Goal: Information Seeking & Learning: Learn about a topic

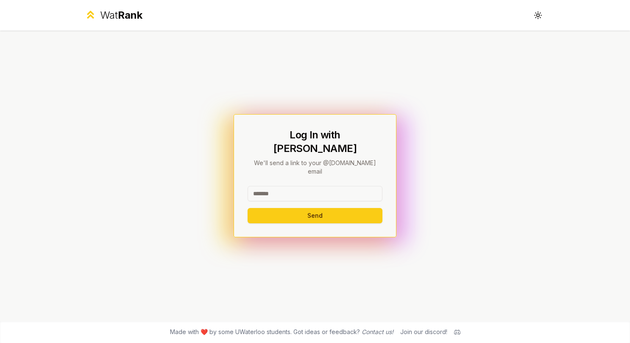
click at [311, 186] on input at bounding box center [315, 193] width 135 height 15
drag, startPoint x: 346, startPoint y: 176, endPoint x: 280, endPoint y: 180, distance: 65.9
click at [280, 186] on input "**********" at bounding box center [315, 193] width 135 height 15
type input "********"
click at [248, 208] on button "Send" at bounding box center [315, 215] width 135 height 15
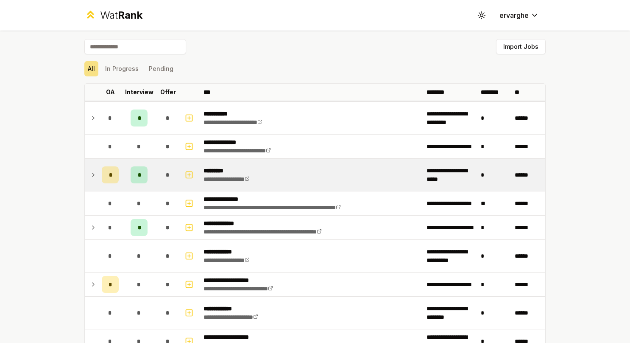
click at [93, 172] on icon at bounding box center [93, 175] width 7 height 10
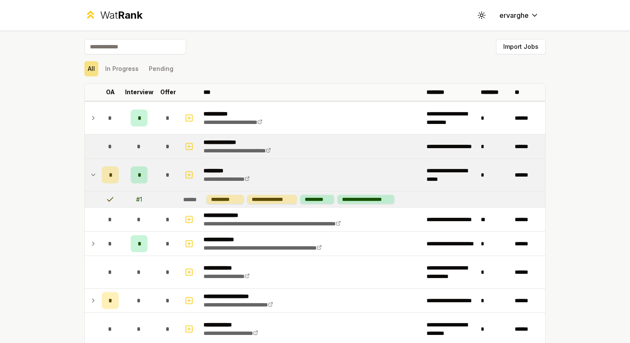
click at [90, 141] on td at bounding box center [92, 146] width 14 height 24
click at [90, 146] on td at bounding box center [92, 146] width 14 height 24
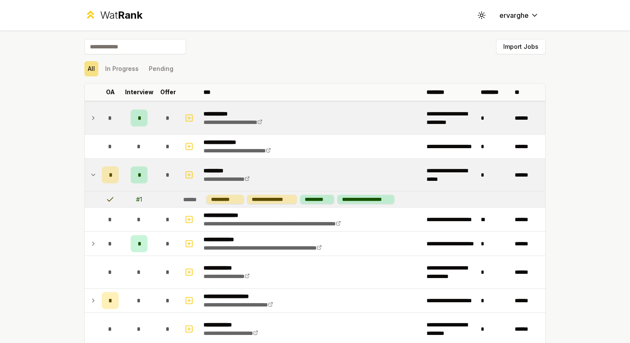
click at [98, 114] on td "*" at bounding box center [110, 118] width 24 height 32
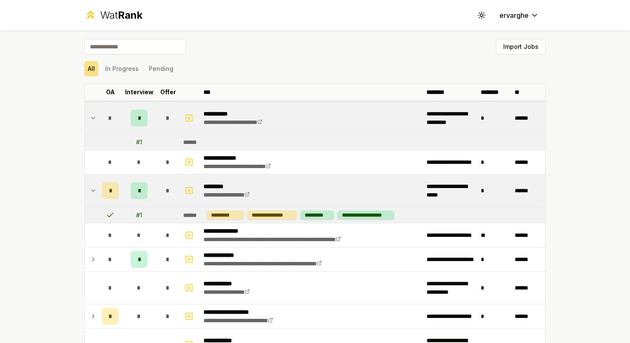
click at [93, 118] on td at bounding box center [92, 118] width 14 height 32
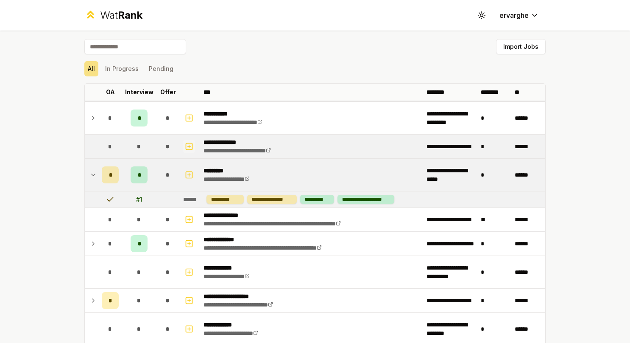
click at [185, 142] on icon "button" at bounding box center [189, 146] width 8 height 10
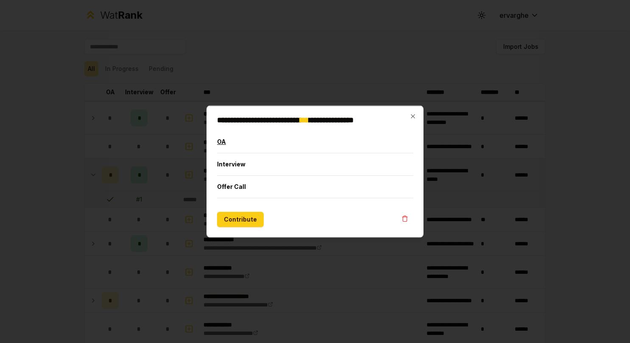
click at [251, 145] on button "OA" at bounding box center [315, 142] width 196 height 22
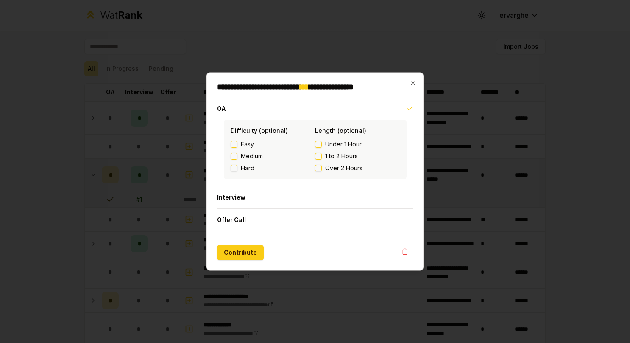
click at [412, 78] on div "**********" at bounding box center [315, 172] width 217 height 198
click at [412, 81] on icon "button" at bounding box center [413, 83] width 7 height 7
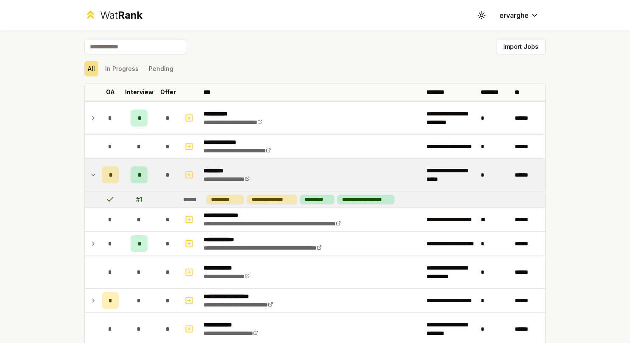
click at [85, 175] on td at bounding box center [92, 175] width 14 height 32
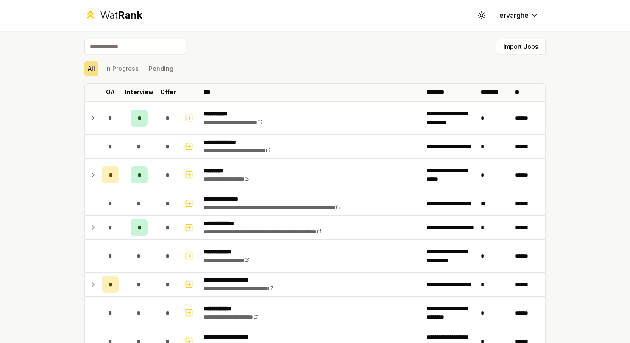
click at [85, 175] on td at bounding box center [92, 175] width 14 height 32
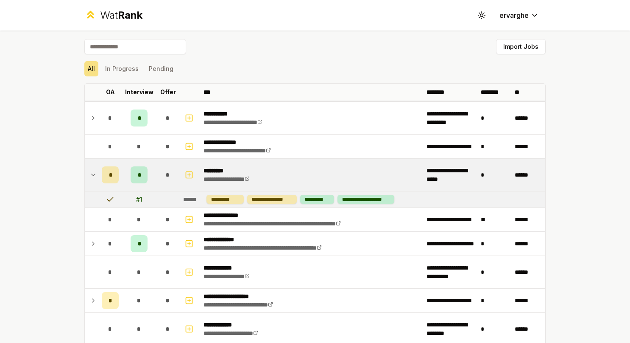
click at [85, 174] on td at bounding box center [92, 175] width 14 height 32
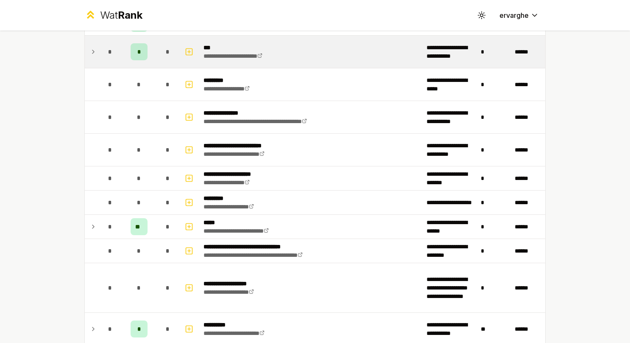
scroll to position [467, 0]
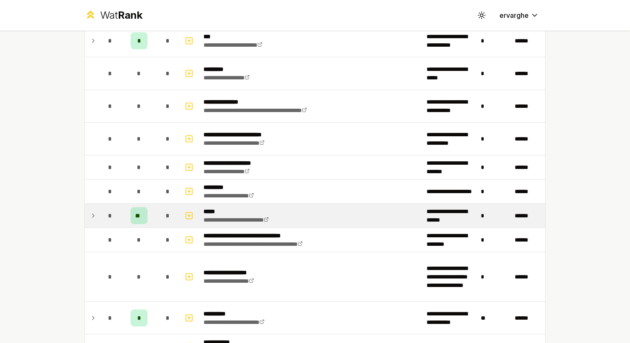
click at [85, 214] on td at bounding box center [92, 216] width 14 height 24
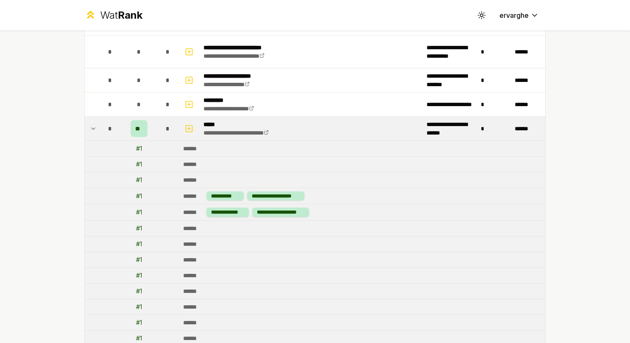
scroll to position [509, 0]
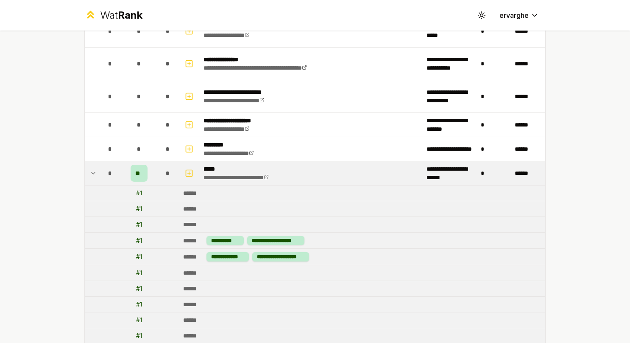
click at [98, 169] on td "*" at bounding box center [110, 173] width 24 height 24
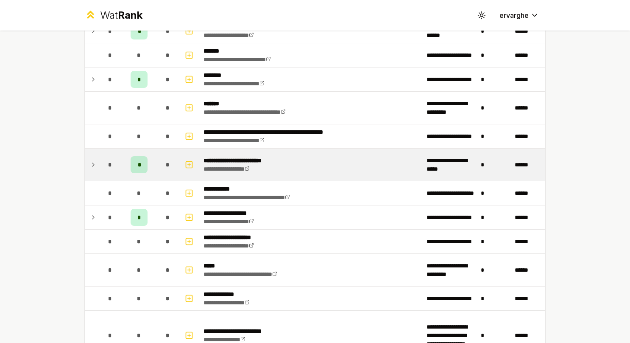
scroll to position [849, 0]
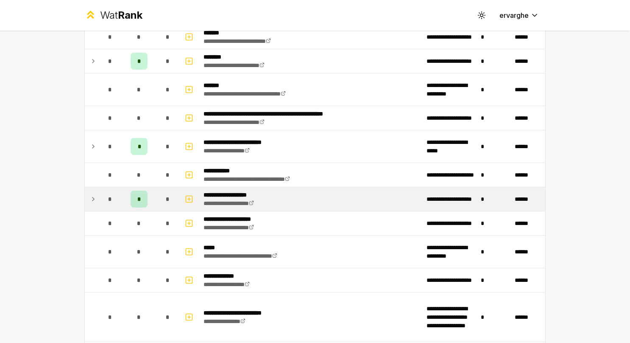
click at [101, 203] on td "*" at bounding box center [110, 199] width 24 height 24
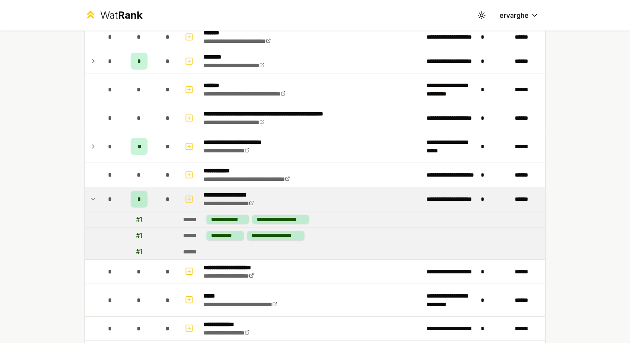
click at [101, 203] on td "*" at bounding box center [110, 199] width 24 height 24
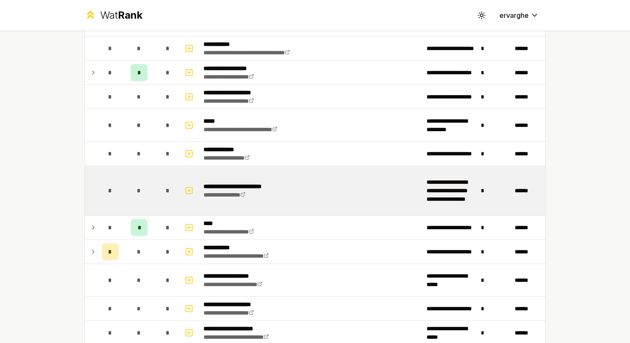
scroll to position [976, 0]
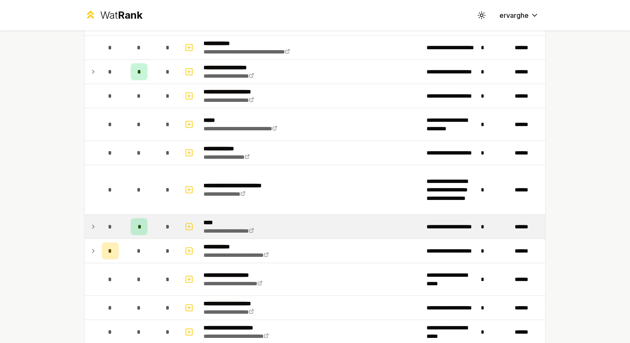
click at [90, 221] on icon at bounding box center [93, 226] width 7 height 10
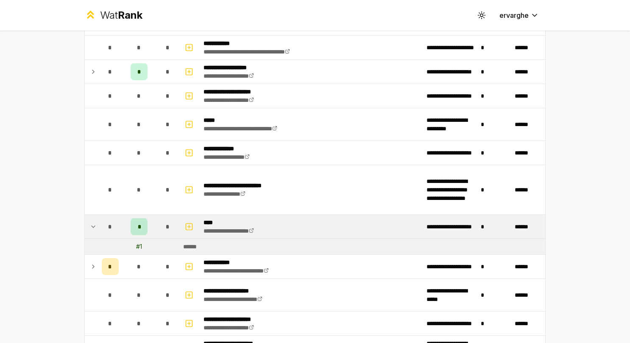
click at [90, 221] on icon at bounding box center [93, 226] width 7 height 10
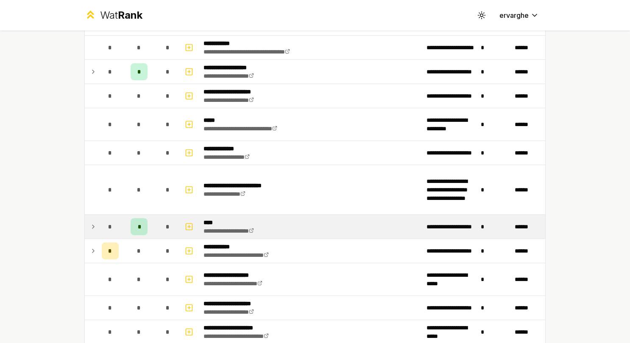
scroll to position [1018, 0]
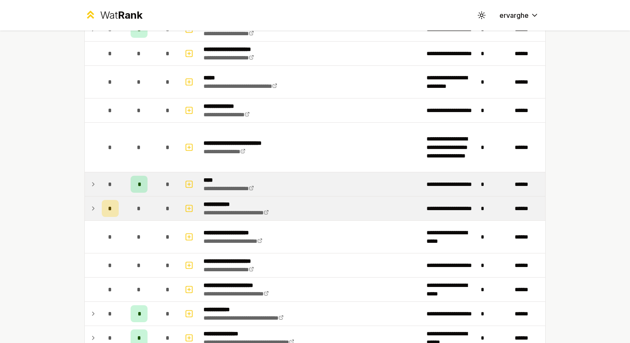
click at [93, 205] on td at bounding box center [92, 208] width 14 height 24
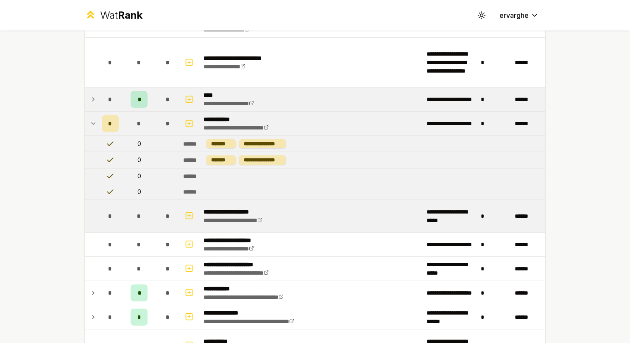
scroll to position [1146, 0]
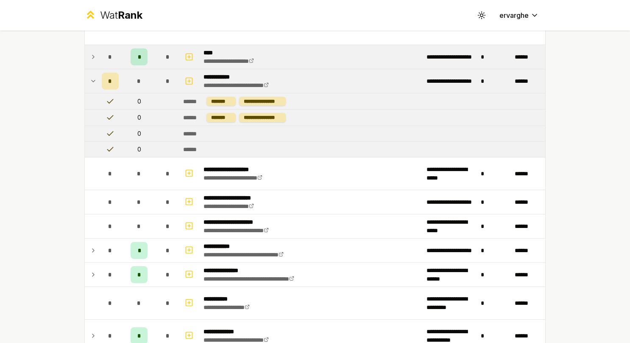
click at [90, 76] on icon at bounding box center [93, 81] width 7 height 10
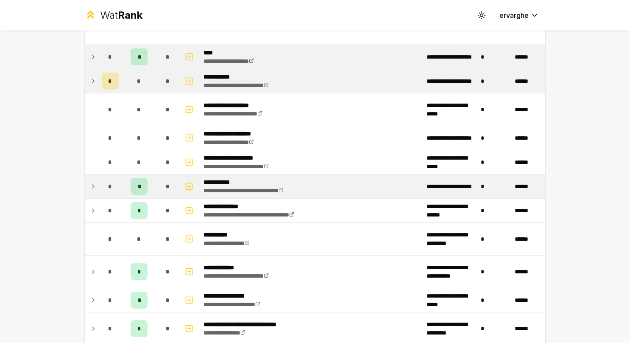
click at [92, 181] on icon at bounding box center [93, 186] width 7 height 10
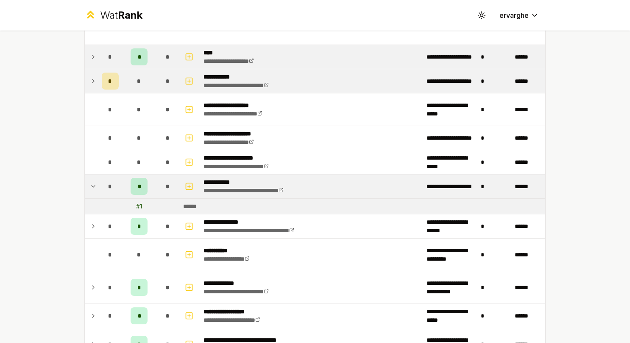
click at [92, 181] on icon at bounding box center [93, 186] width 7 height 10
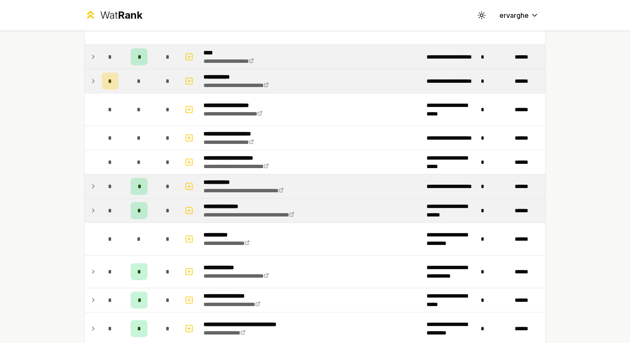
click at [93, 199] on td at bounding box center [92, 211] width 14 height 24
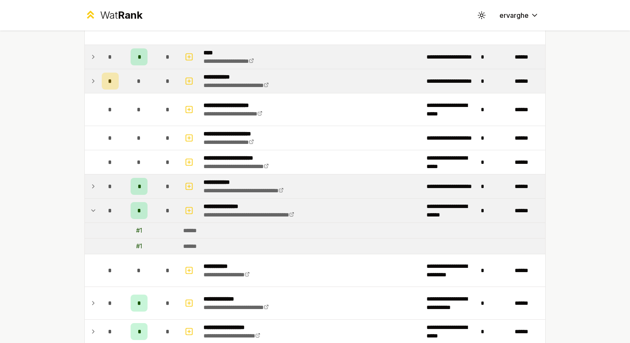
click at [93, 199] on td at bounding box center [92, 211] width 14 height 24
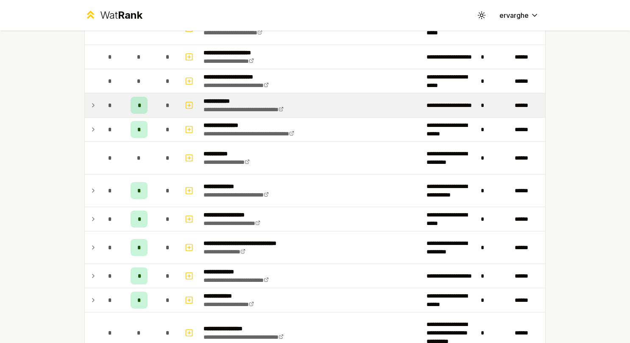
scroll to position [1230, 0]
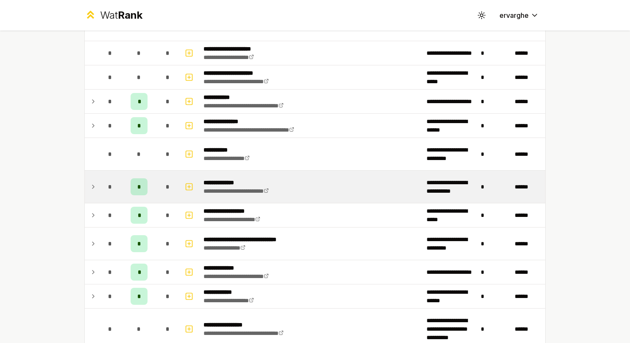
click at [102, 178] on div "*" at bounding box center [110, 186] width 17 height 17
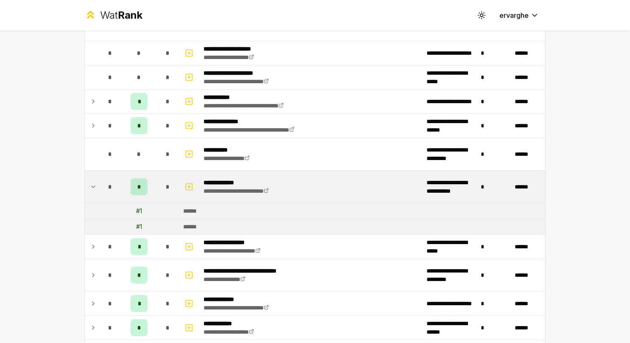
click at [102, 178] on div "*" at bounding box center [110, 186] width 17 height 17
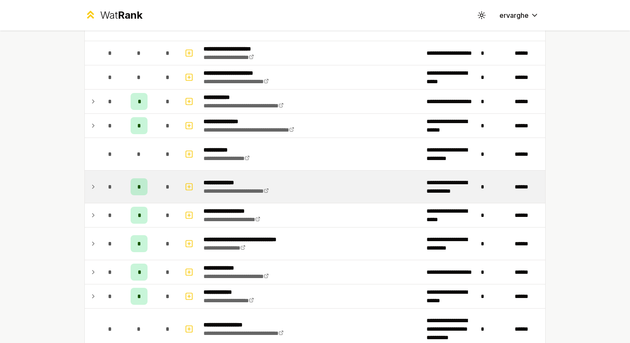
click at [98, 178] on td "*" at bounding box center [110, 187] width 24 height 32
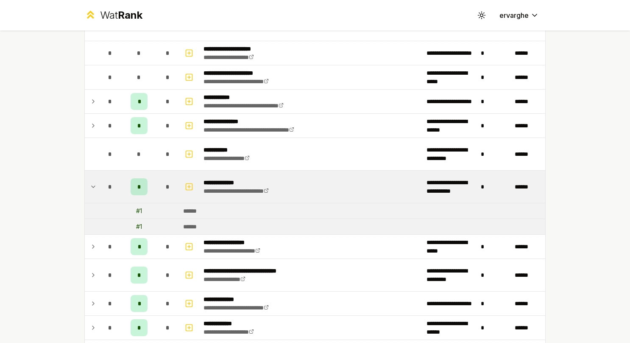
click at [98, 172] on td "*" at bounding box center [110, 187] width 24 height 32
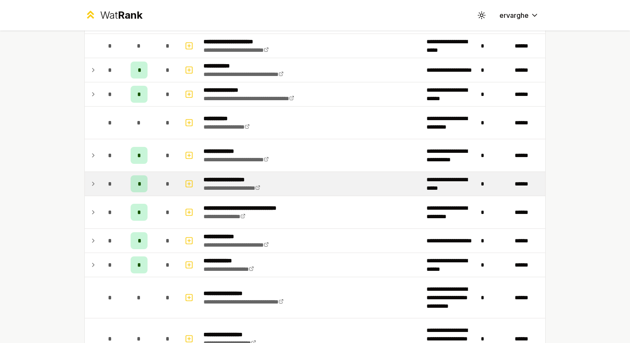
scroll to position [1273, 0]
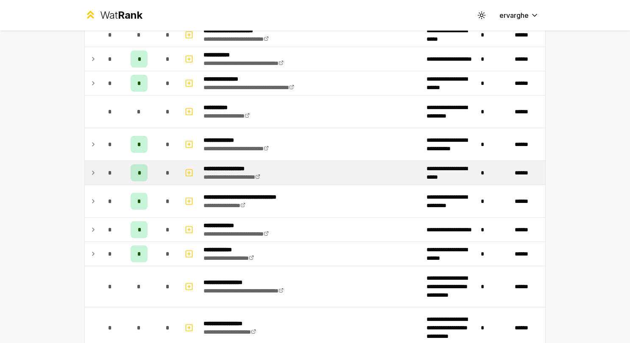
click at [98, 171] on td "*" at bounding box center [110, 173] width 24 height 24
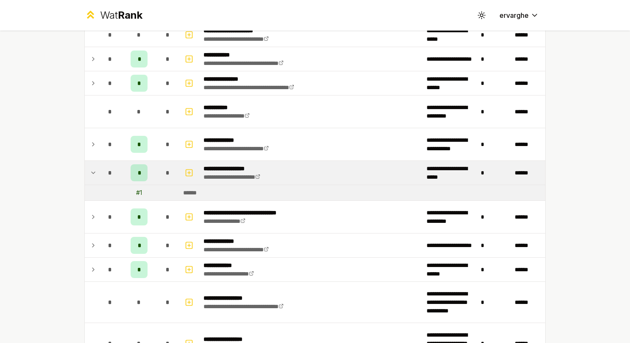
click at [98, 171] on td "*" at bounding box center [110, 173] width 24 height 24
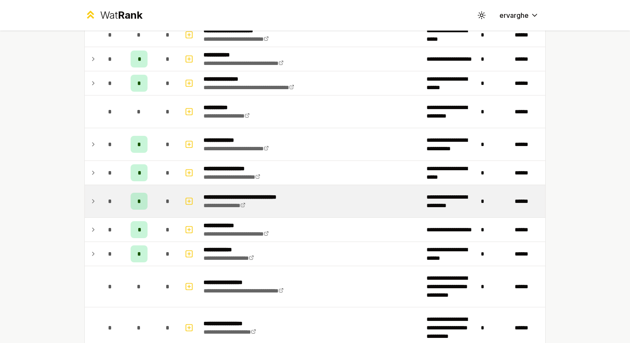
click at [98, 185] on td "*" at bounding box center [110, 201] width 24 height 32
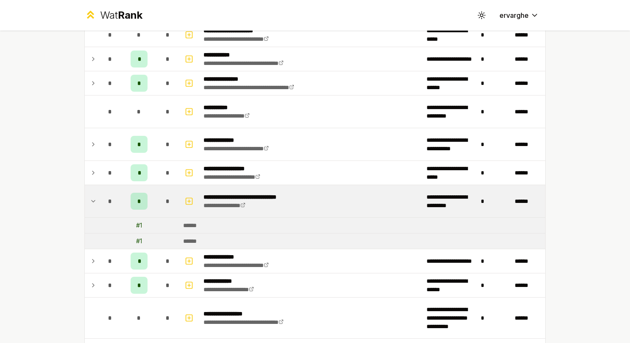
click at [98, 185] on td "*" at bounding box center [110, 201] width 24 height 32
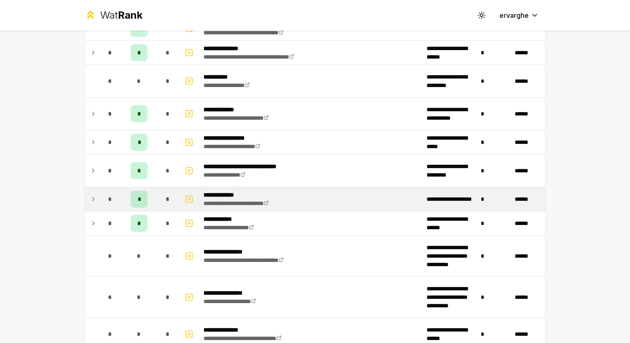
scroll to position [1315, 0]
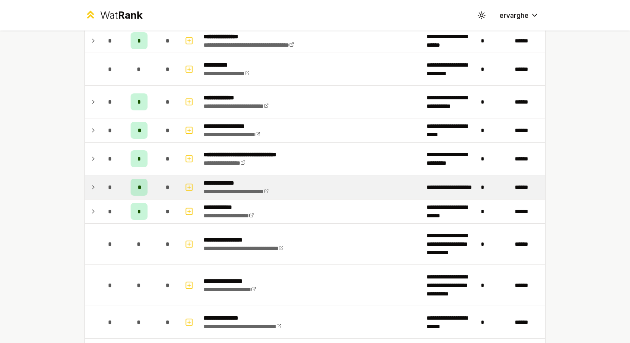
click at [98, 180] on td "*" at bounding box center [110, 187] width 24 height 24
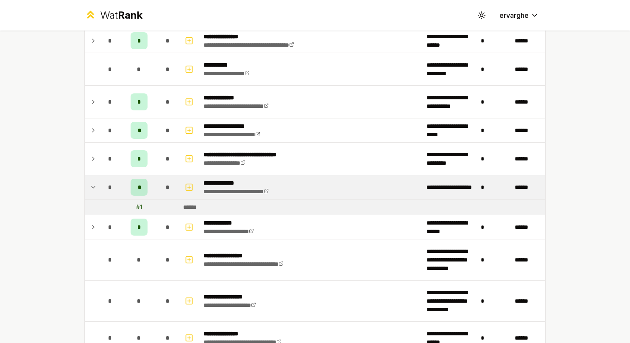
click at [98, 179] on td "*" at bounding box center [110, 187] width 24 height 24
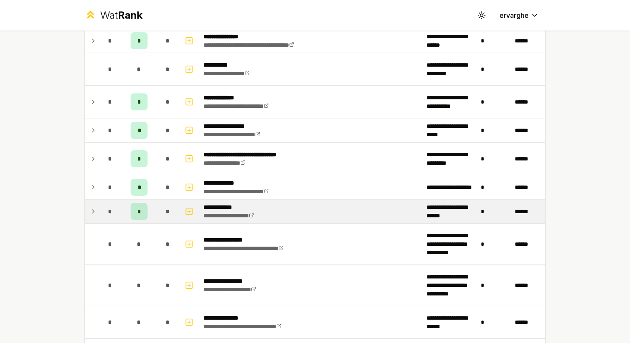
click at [102, 203] on div "*" at bounding box center [110, 211] width 17 height 17
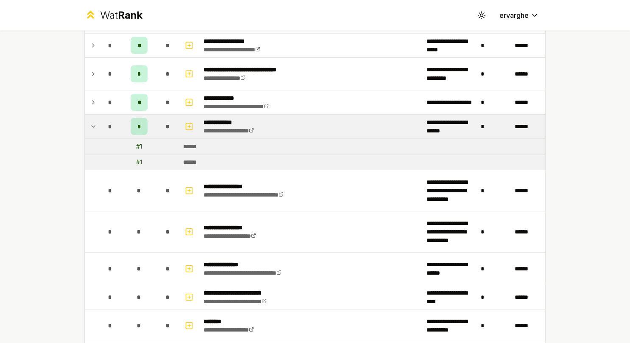
click at [103, 123] on div "*" at bounding box center [110, 126] width 17 height 17
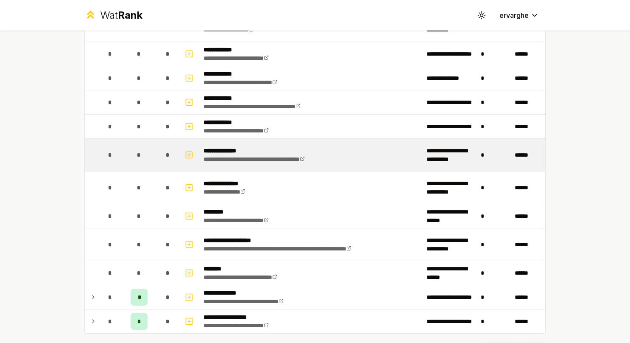
scroll to position [1702, 0]
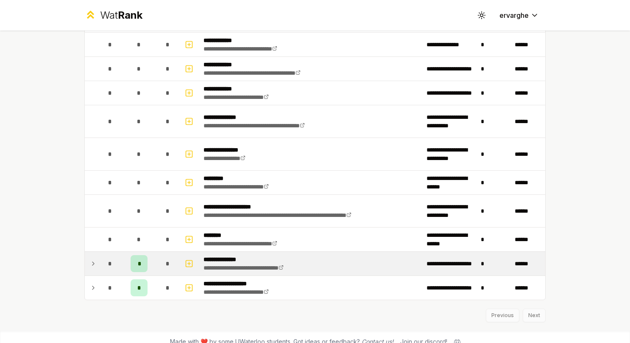
click at [102, 255] on div "*" at bounding box center [110, 263] width 17 height 17
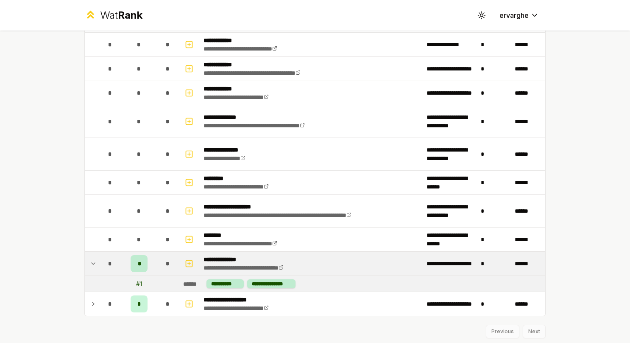
click at [102, 255] on div "*" at bounding box center [110, 263] width 17 height 17
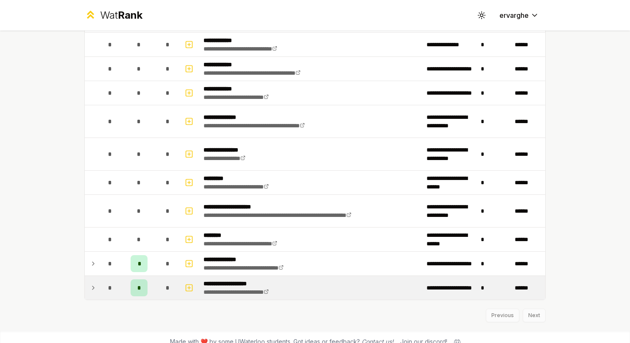
click at [102, 280] on div "*" at bounding box center [110, 287] width 17 height 17
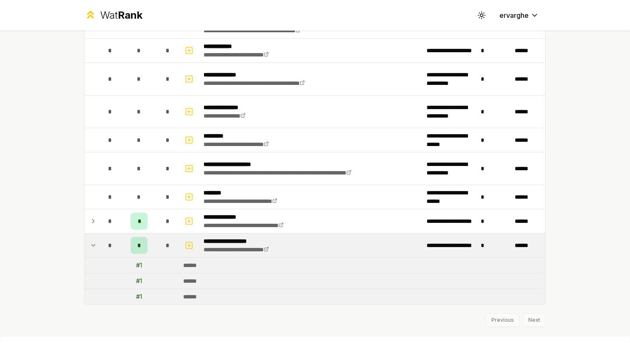
click at [98, 233] on td "*" at bounding box center [110, 245] width 24 height 24
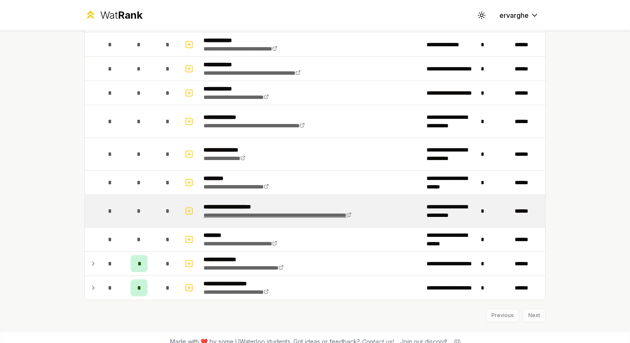
click at [268, 212] on link "**********" at bounding box center [278, 215] width 148 height 6
